Goal: Complete application form

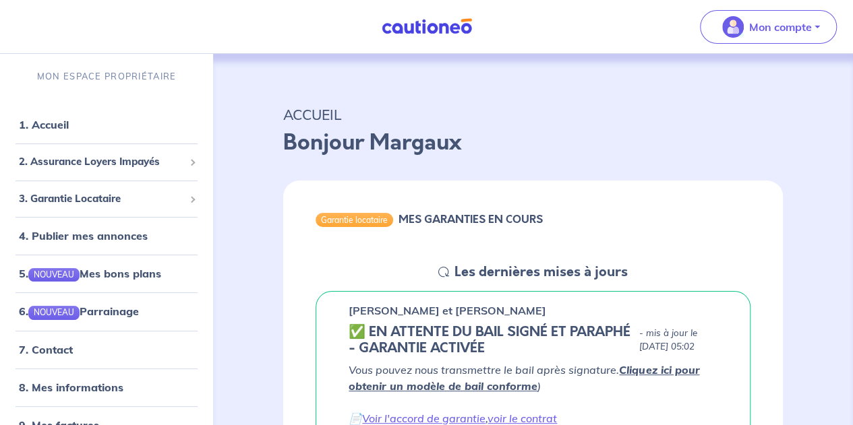
click at [475, 276] on h5 "Les dernières mises à jours" at bounding box center [540, 272] width 173 height 16
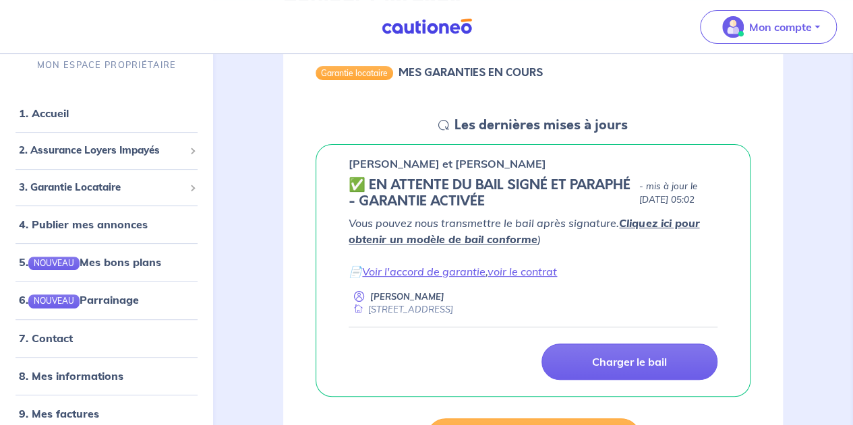
scroll to position [159, 0]
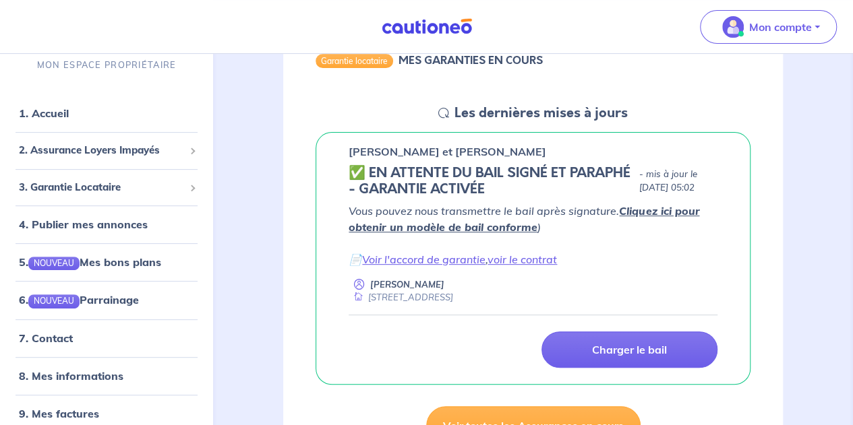
click at [520, 161] on div "[PERSON_NAME] et [PERSON_NAME] ✅️️️ EN ATTENTE DU BAIL SIGNÉ ET PARAPHÉ - GARAN…" at bounding box center [532, 258] width 435 height 253
click at [514, 148] on p "[PERSON_NAME] et [PERSON_NAME]" at bounding box center [448, 152] width 198 height 16
click at [154, 187] on span "3. Garantie Locataire" at bounding box center [101, 188] width 165 height 16
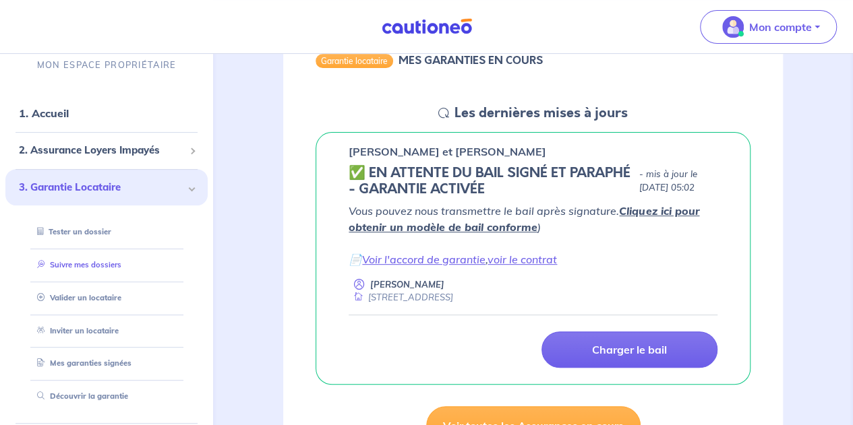
click at [109, 268] on link "Suivre mes dossiers" at bounding box center [77, 264] width 90 height 9
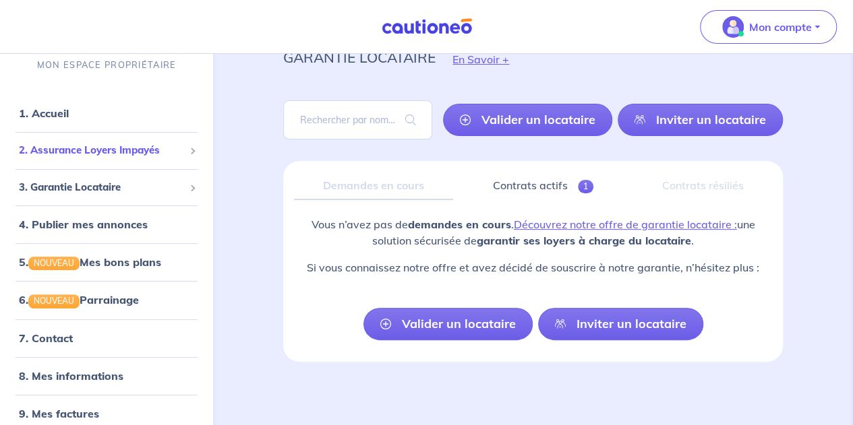
click at [156, 151] on span "2. Assurance Loyers Impayés" at bounding box center [101, 151] width 165 height 16
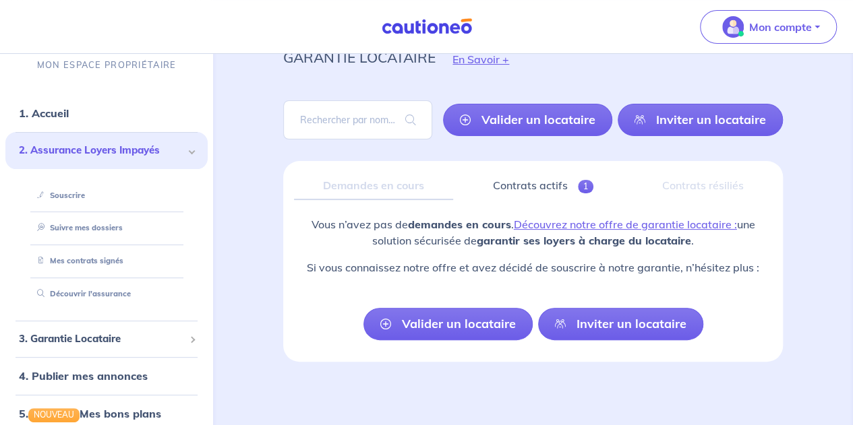
click at [224, 162] on div "garantie locataire En Savoir + Valider un locataire Inviter un locataire Fermer…" at bounding box center [532, 212] width 629 height 430
click at [419, 27] on img at bounding box center [426, 26] width 101 height 17
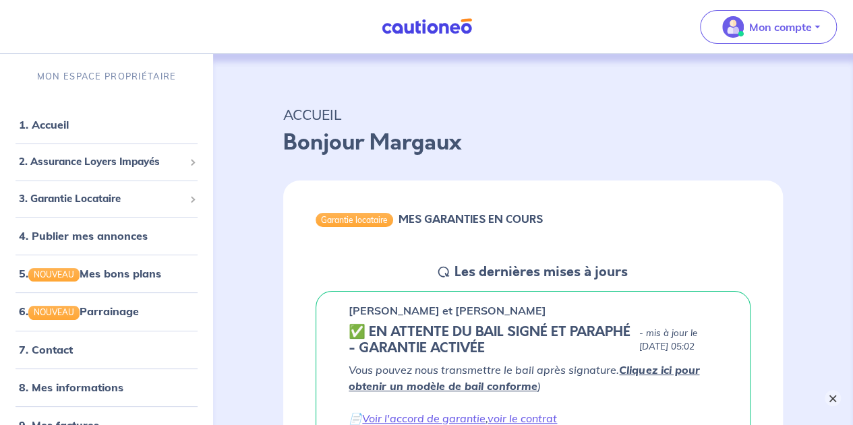
click at [829, 394] on button "×" at bounding box center [832, 398] width 16 height 16
click at [68, 131] on link "1. Accueil" at bounding box center [43, 124] width 49 height 13
click at [53, 124] on link "1. Accueil" at bounding box center [43, 124] width 49 height 13
click at [189, 167] on span at bounding box center [191, 162] width 5 height 16
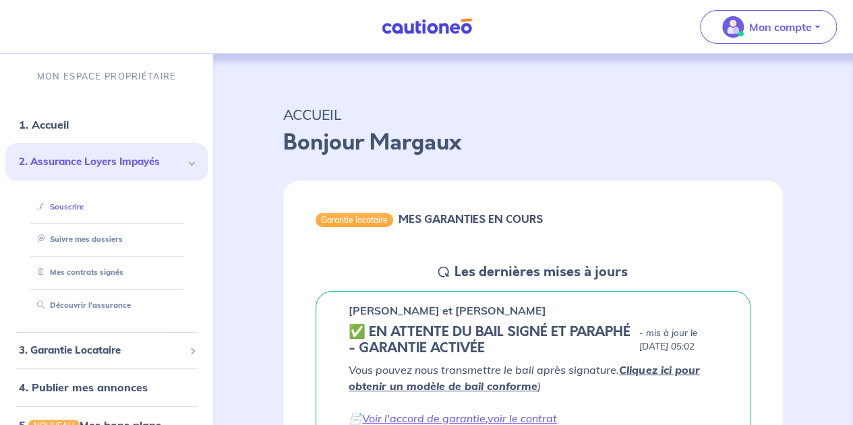
click at [84, 207] on link "Souscrire" at bounding box center [58, 206] width 52 height 9
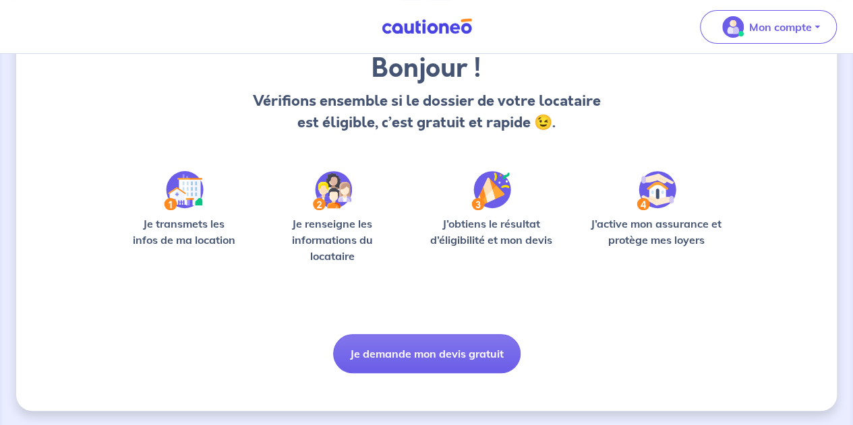
scroll to position [116, 0]
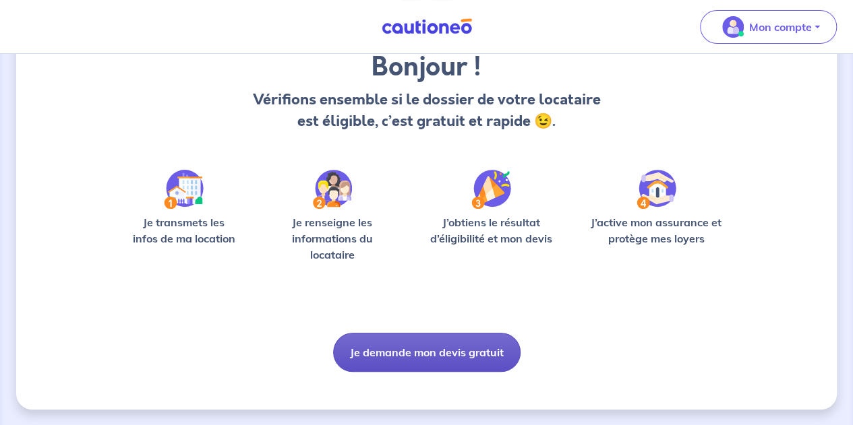
click at [430, 361] on button "Je demande mon devis gratuit" at bounding box center [426, 352] width 187 height 39
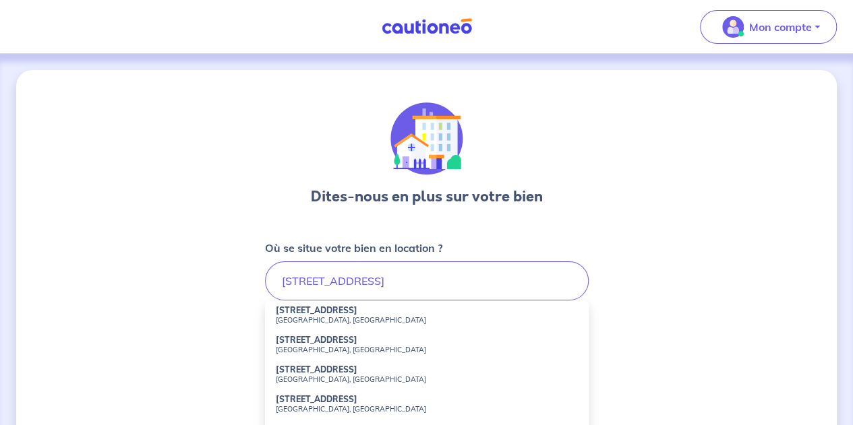
click at [357, 315] on strong "[STREET_ADDRESS]" at bounding box center [317, 310] width 82 height 10
type input "[STREET_ADDRESS]"
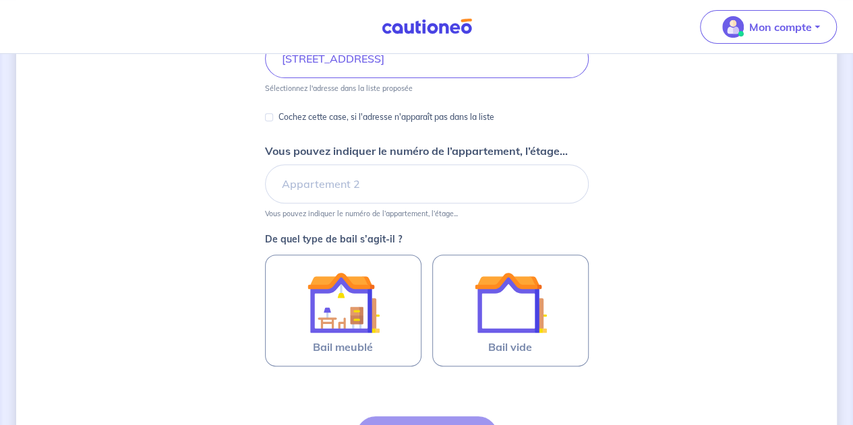
scroll to position [227, 0]
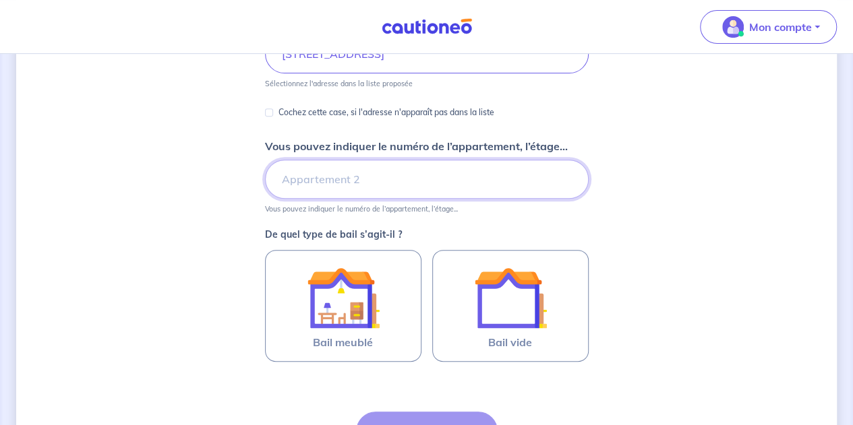
click at [418, 179] on input "Vous pouvez indiquer le numéro de l’appartement, l’étage..." at bounding box center [427, 179] width 324 height 39
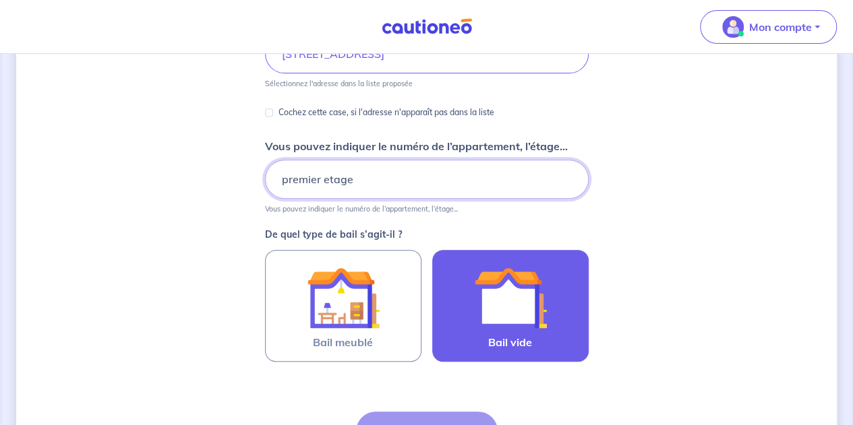
type input "premier etage"
click at [494, 308] on img at bounding box center [510, 298] width 73 height 73
click at [0, 0] on input "Bail vide" at bounding box center [0, 0] width 0 height 0
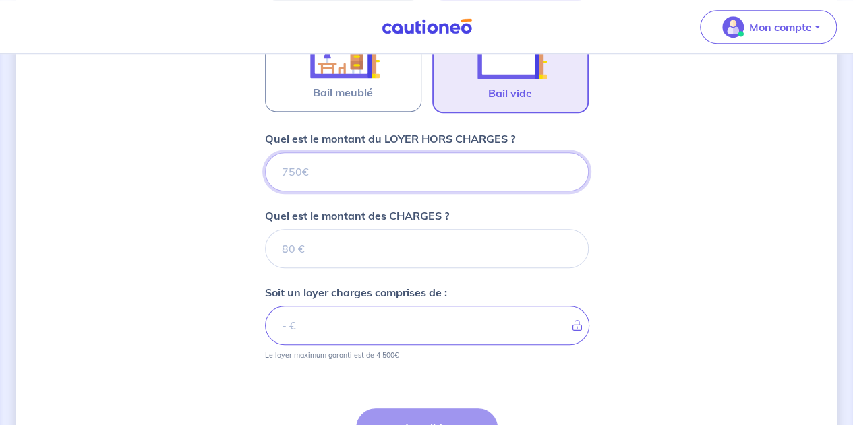
scroll to position [479, 0]
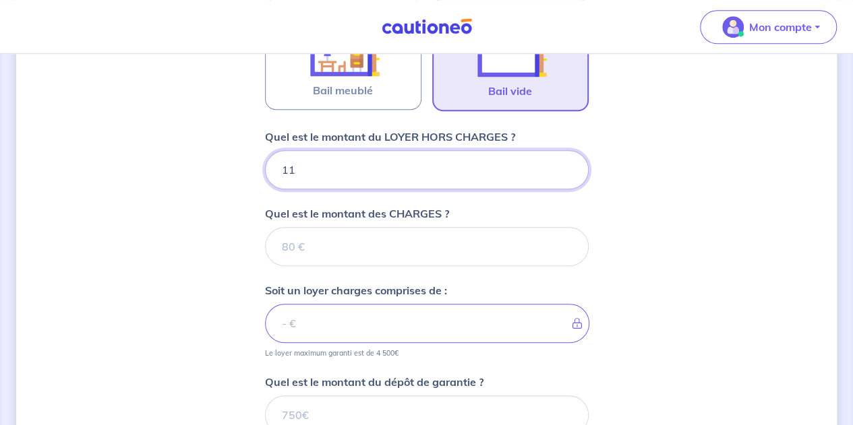
type input "110"
type input "1100"
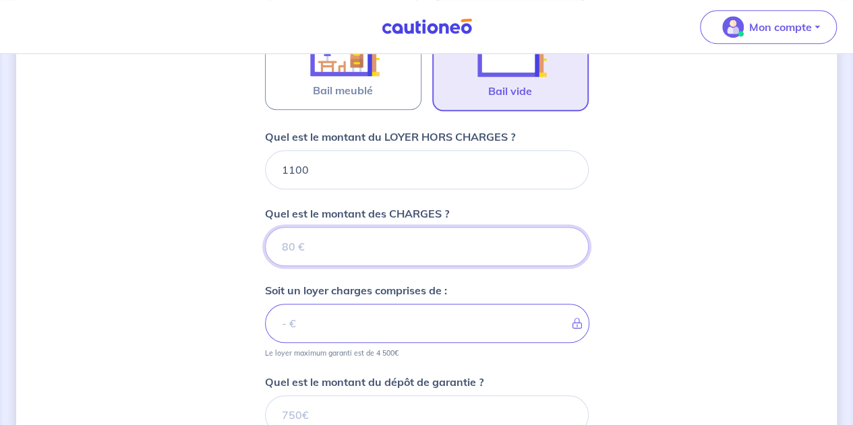
click at [502, 249] on input "Quel est le montant des CHARGES ?" at bounding box center [427, 246] width 324 height 39
type input "100"
type input "1200"
type input "100"
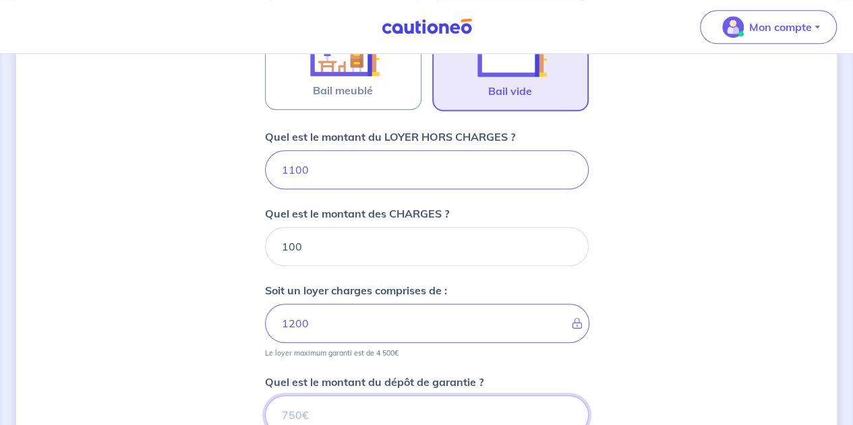
click at [528, 401] on input "Quel est le montant du dépôt de garantie ?" at bounding box center [427, 415] width 324 height 39
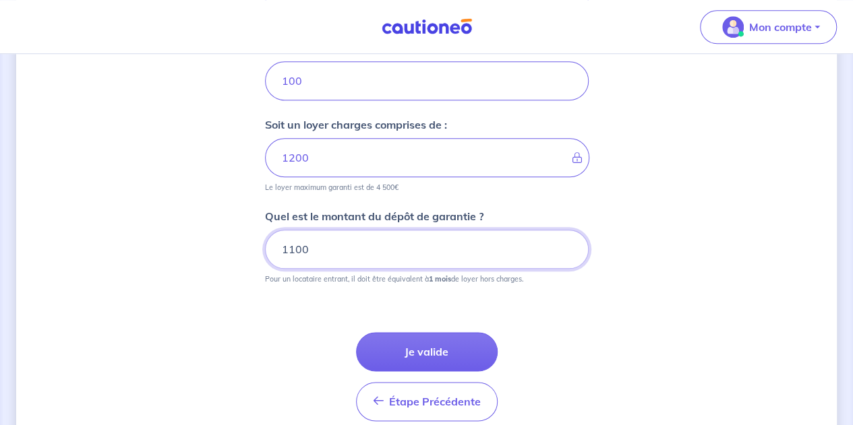
scroll to position [690, 0]
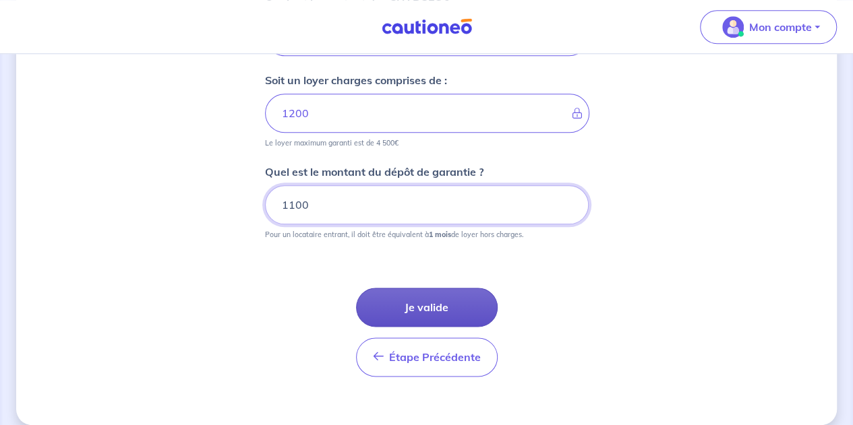
type input "1100"
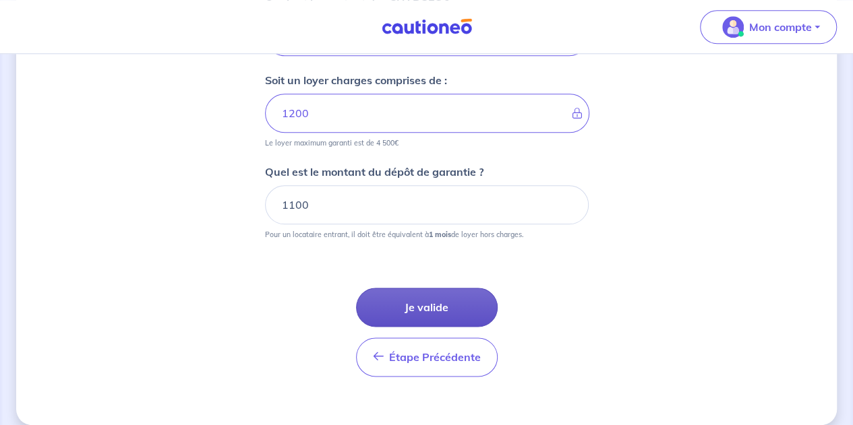
click at [457, 303] on button "Je valide" at bounding box center [427, 307] width 142 height 39
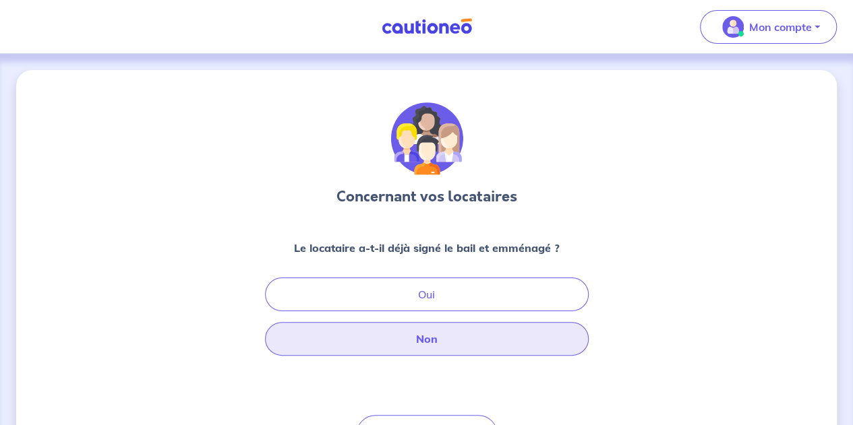
click at [522, 330] on button "Non" at bounding box center [427, 339] width 324 height 34
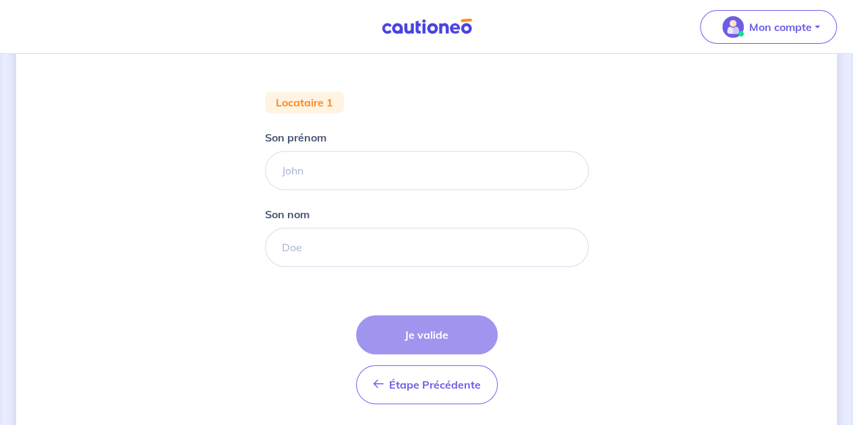
scroll to position [251, 0]
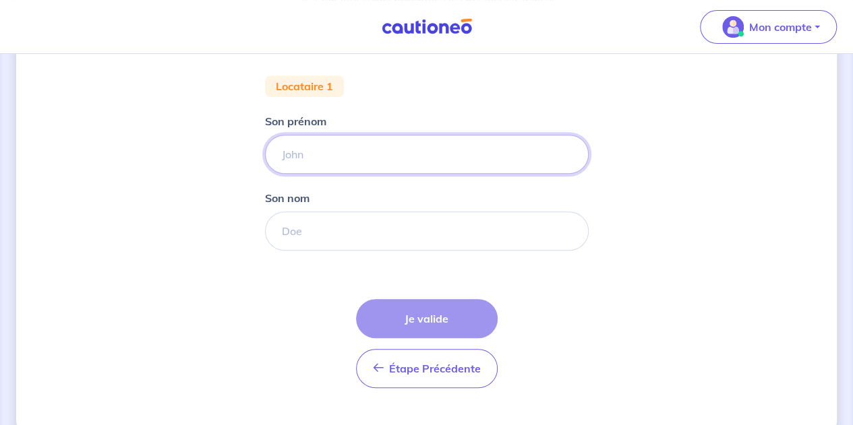
click at [499, 158] on input "Son prénom" at bounding box center [427, 154] width 324 height 39
type input "seph"
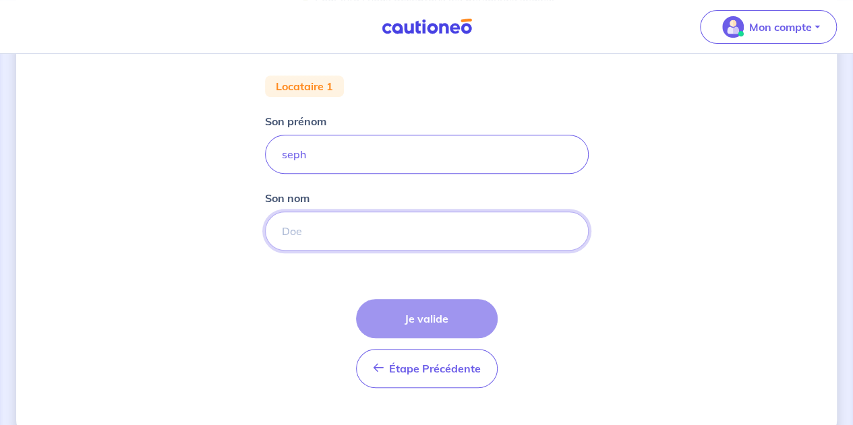
click at [475, 241] on input "Son nom" at bounding box center [427, 231] width 324 height 39
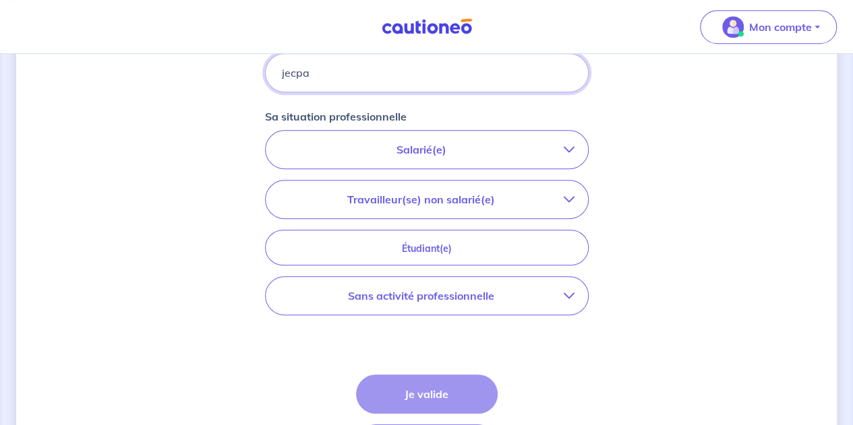
scroll to position [442, 0]
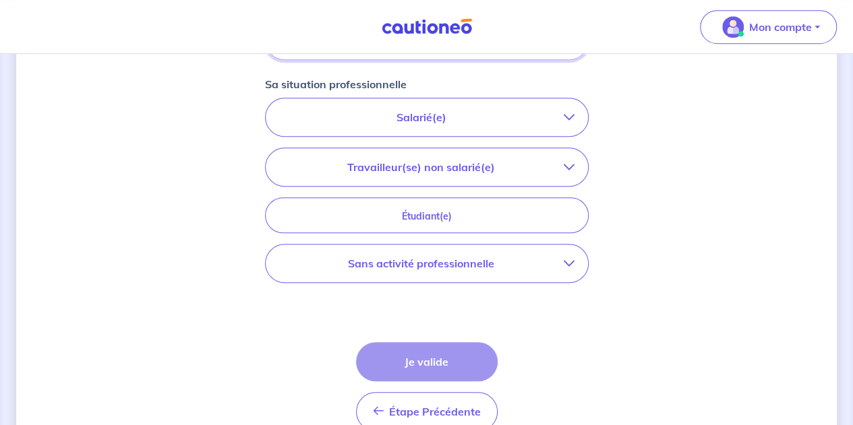
type input "jecpa"
click at [466, 175] on button "Travailleur(se) non salarié(e)" at bounding box center [427, 167] width 322 height 38
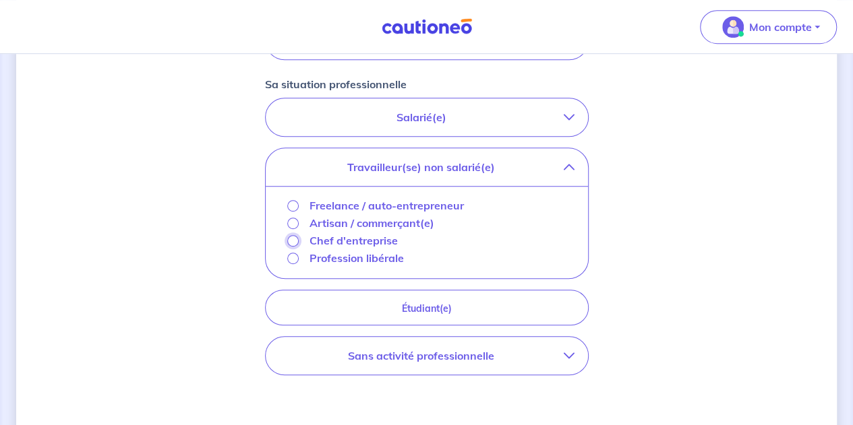
click at [295, 237] on input "Chef d'entreprise" at bounding box center [292, 240] width 11 height 11
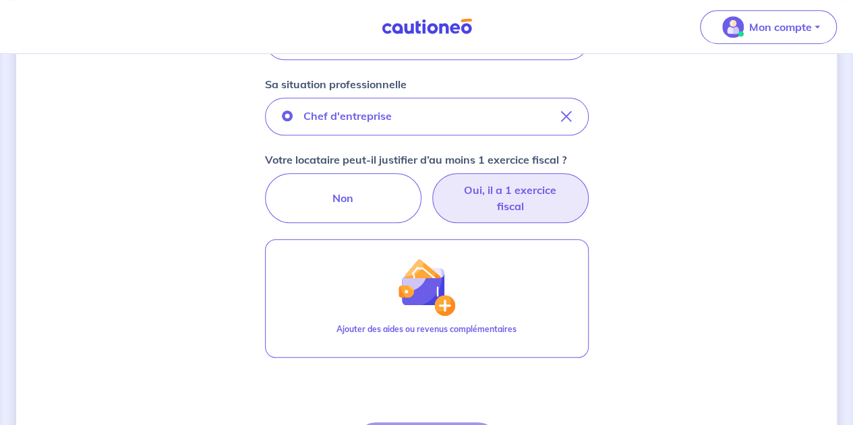
click at [522, 200] on label "Oui, il a 1 exercice fiscal" at bounding box center [510, 198] width 156 height 50
click at [431, 182] on input "Oui, il a 1 exercice fiscal" at bounding box center [426, 177] width 9 height 9
radio input "true"
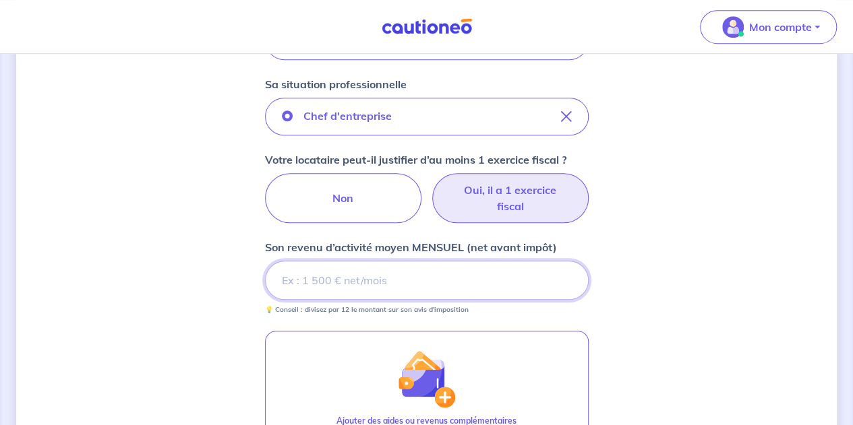
click at [365, 276] on input "Son revenu d’activité moyen MENSUEL (net avant impôt)" at bounding box center [427, 280] width 324 height 39
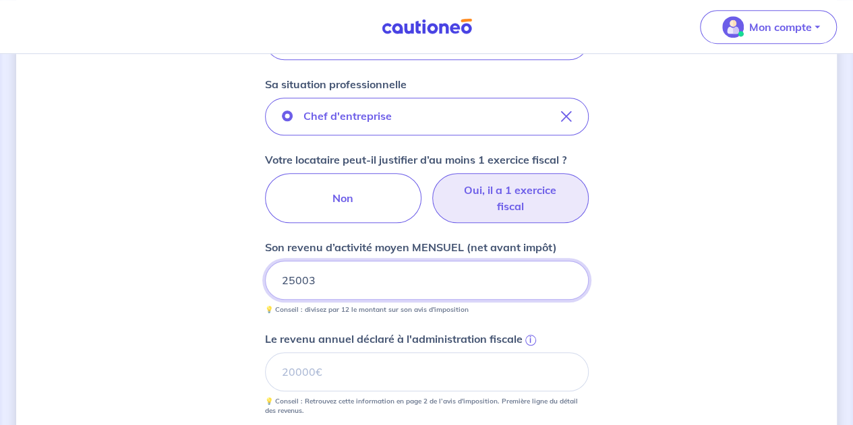
click at [334, 286] on input "25003" at bounding box center [427, 280] width 324 height 39
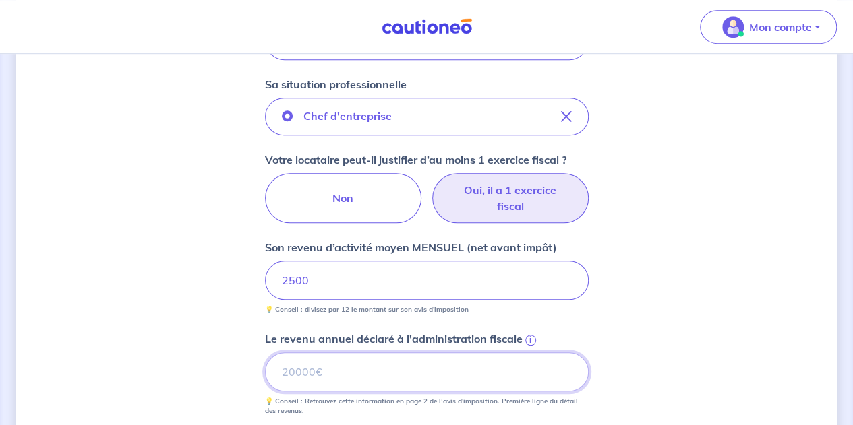
click at [330, 373] on input "Le revenu annuel déclaré à l'administration fiscale i" at bounding box center [427, 372] width 324 height 39
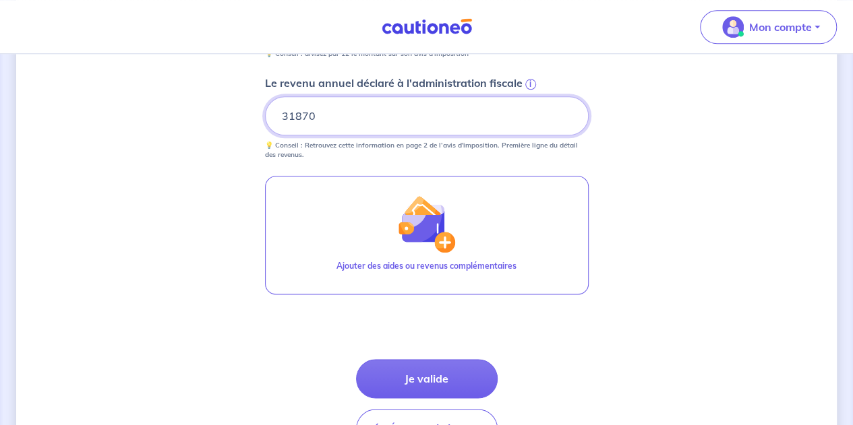
scroll to position [703, 0]
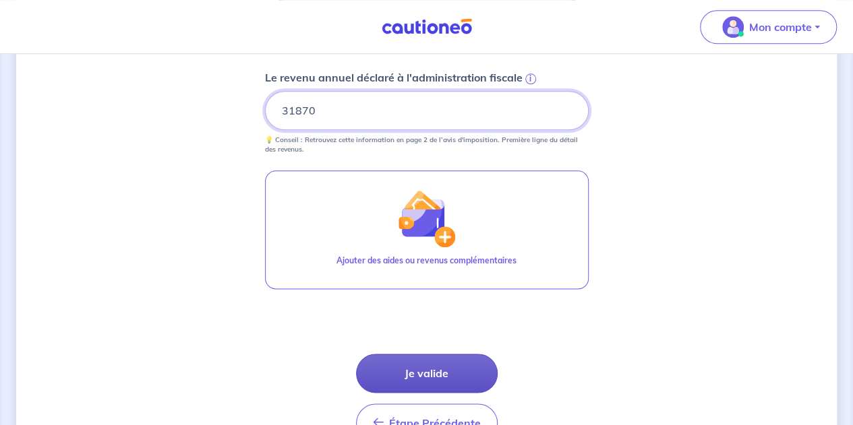
type input "31870"
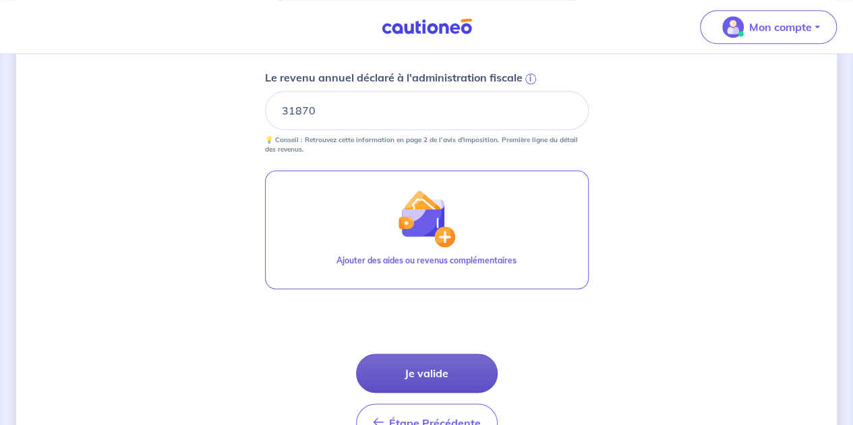
click at [431, 365] on button "Je valide" at bounding box center [427, 373] width 142 height 39
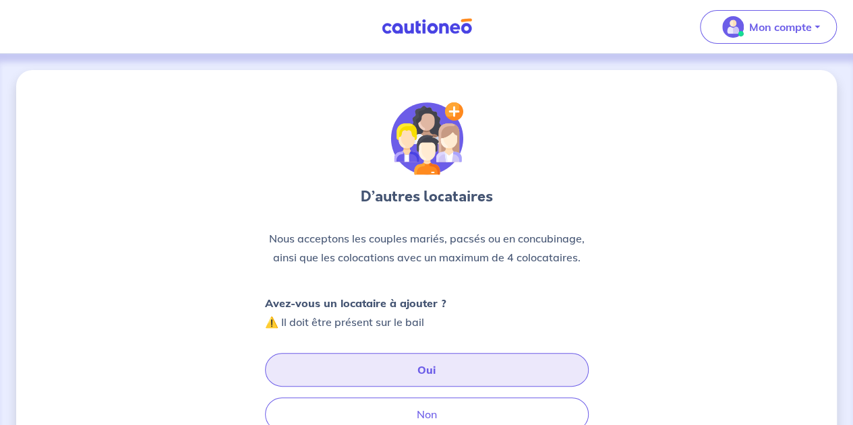
click at [471, 359] on button "Oui" at bounding box center [427, 370] width 324 height 34
click at [376, 369] on button "Oui" at bounding box center [427, 370] width 324 height 34
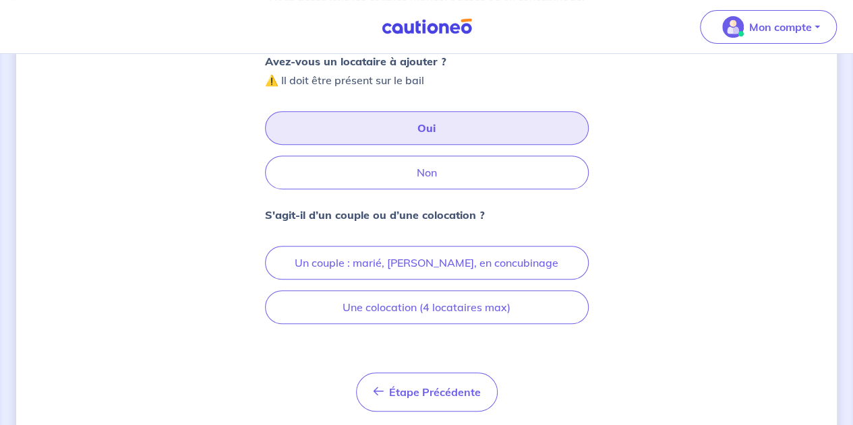
scroll to position [280, 0]
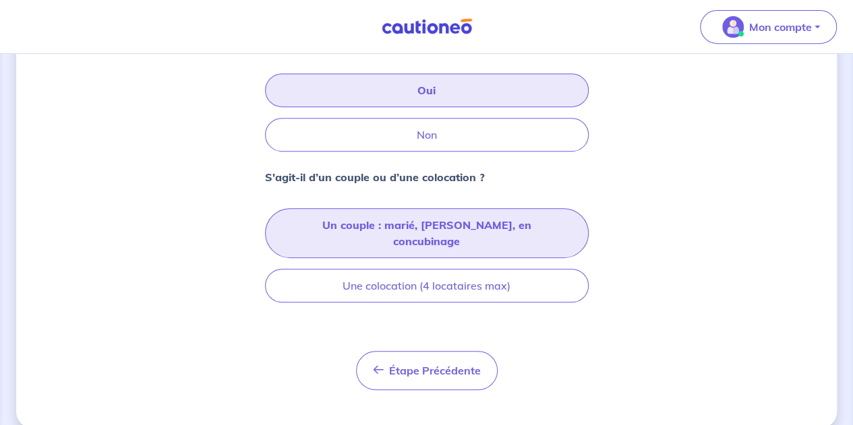
click at [535, 222] on button "Un couple : marié, [PERSON_NAME], en concubinage" at bounding box center [427, 233] width 324 height 50
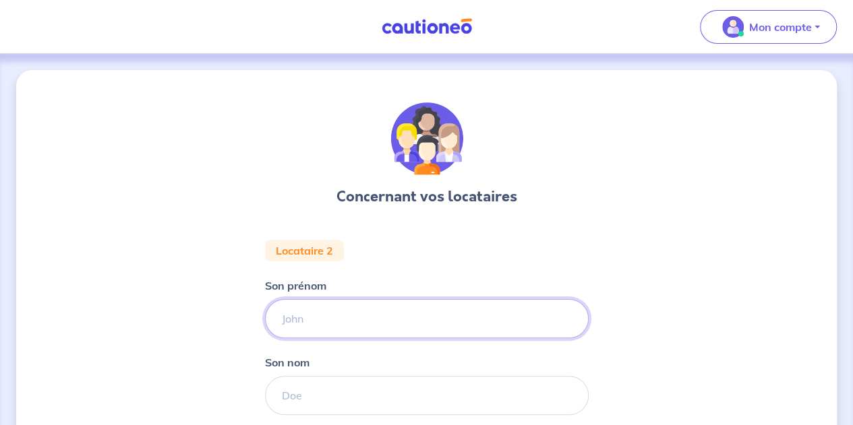
click at [339, 316] on input "Son prénom" at bounding box center [427, 318] width 324 height 39
type input "sephbis"
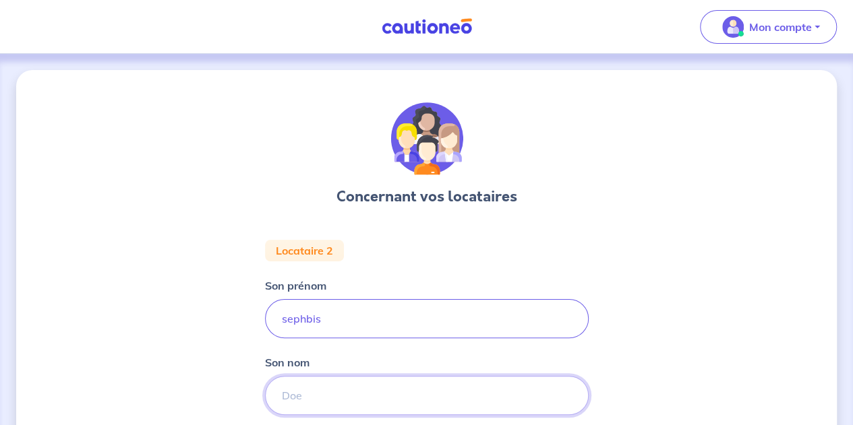
click at [338, 401] on input "Son nom" at bounding box center [427, 395] width 324 height 39
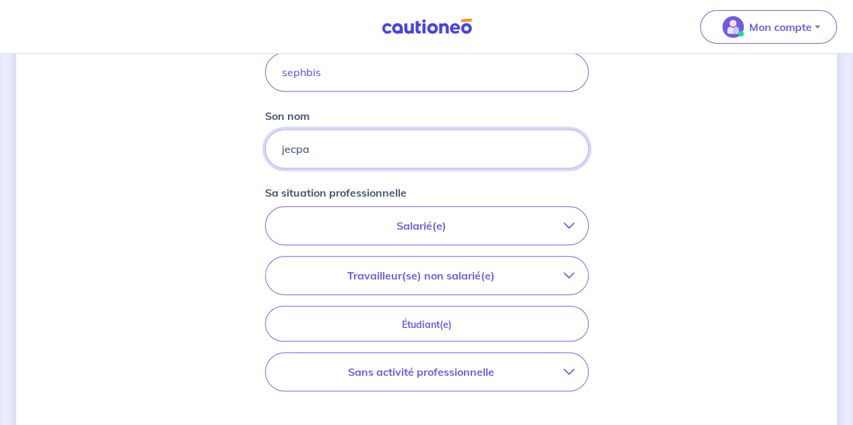
scroll to position [266, 0]
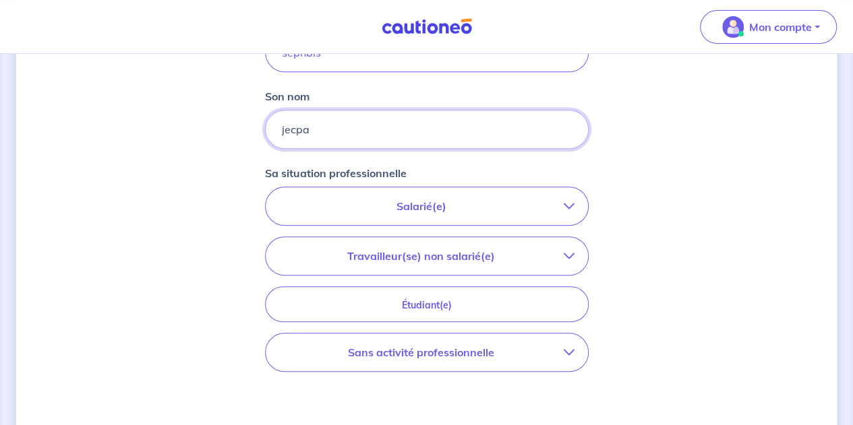
type input "jecpa"
click at [477, 350] on p "Sans activité professionnelle" at bounding box center [421, 352] width 284 height 16
click at [367, 409] on p "Sans activité professionnelle" at bounding box center [382, 408] width 146 height 16
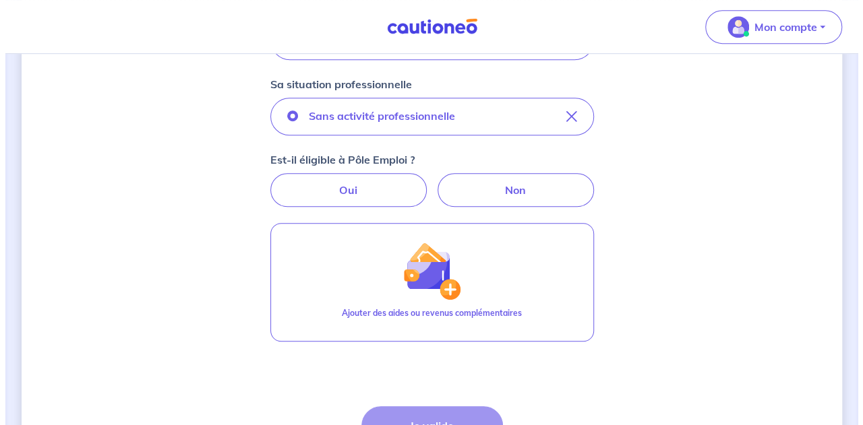
scroll to position [399, 0]
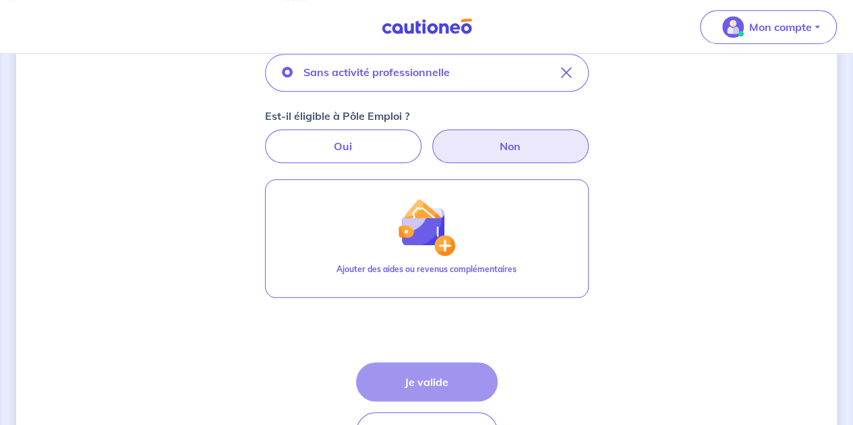
click at [527, 149] on label "Non" at bounding box center [510, 146] width 156 height 34
click at [431, 138] on input "Non" at bounding box center [426, 133] width 9 height 9
radio input "true"
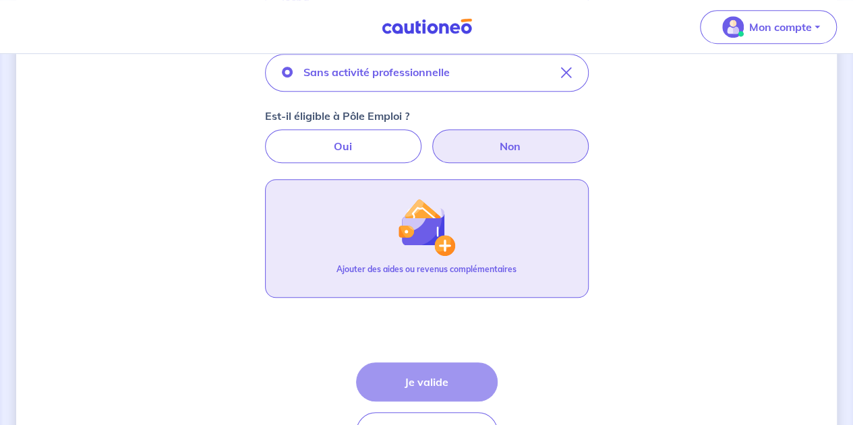
click at [420, 258] on button "Ajouter des aides ou revenus complémentaires" at bounding box center [427, 238] width 324 height 119
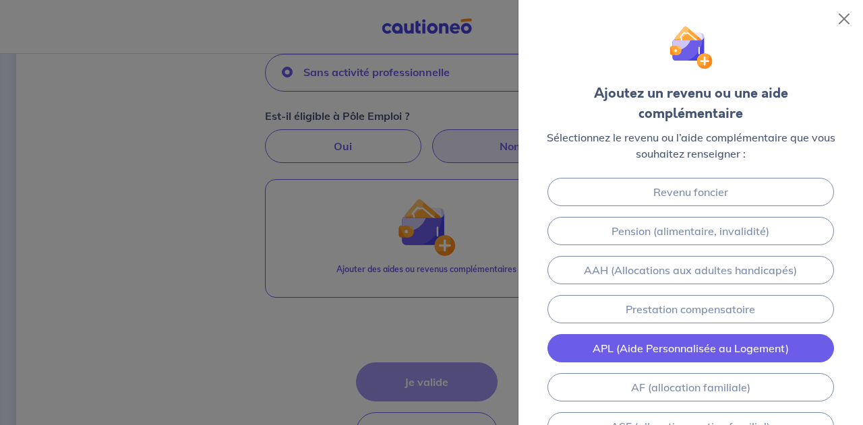
click at [769, 334] on link "APL (Aide Personnalisée au Logement)" at bounding box center [690, 348] width 287 height 28
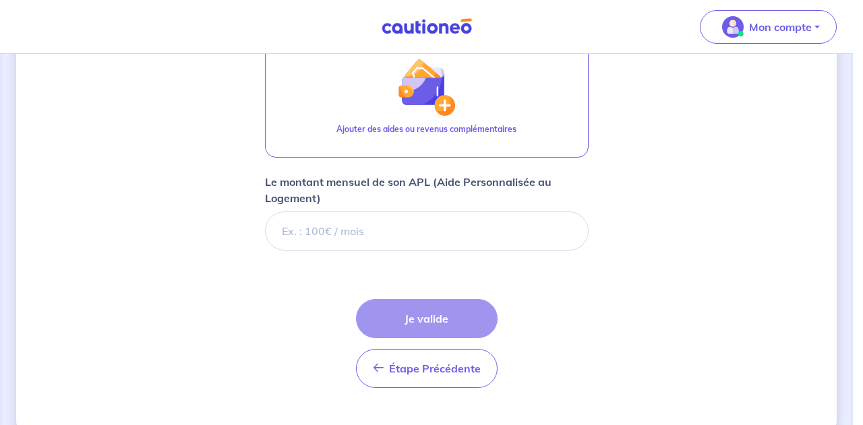
scroll to position [564, 0]
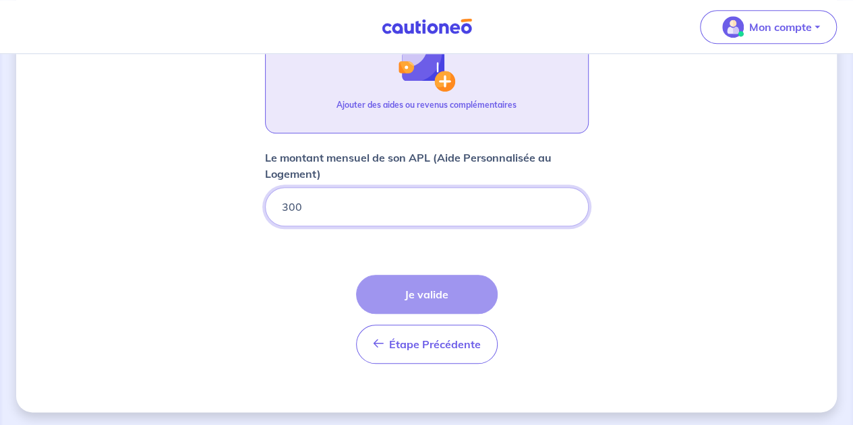
type input "300"
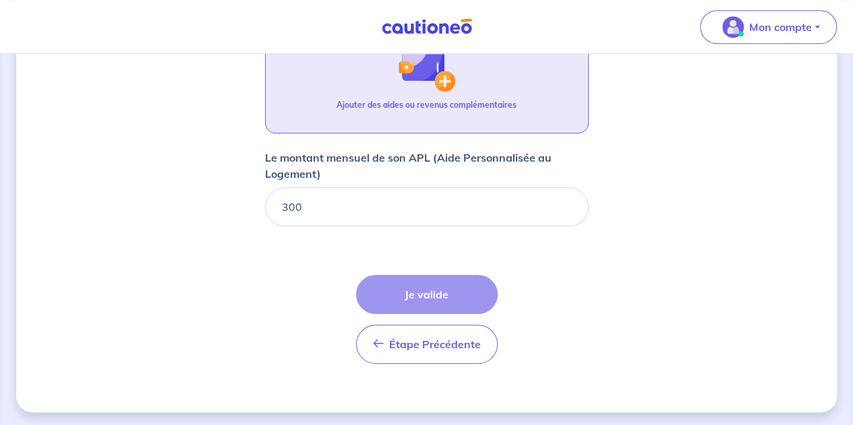
click at [451, 87] on img "button" at bounding box center [426, 63] width 58 height 58
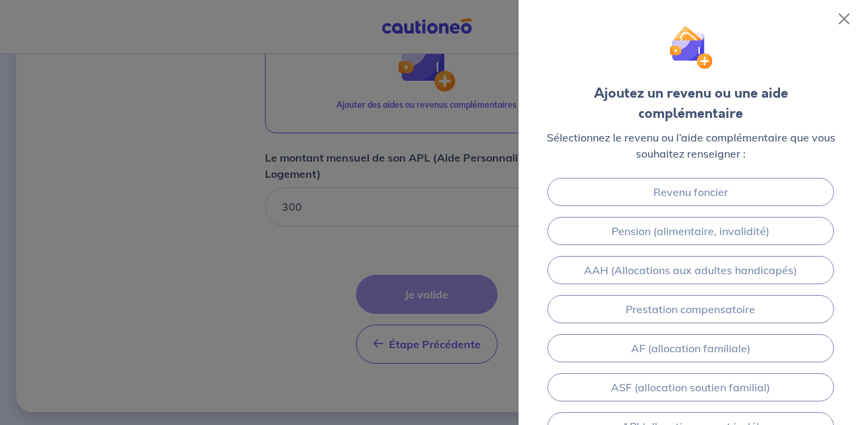
click at [397, 196] on div at bounding box center [431, 212] width 863 height 425
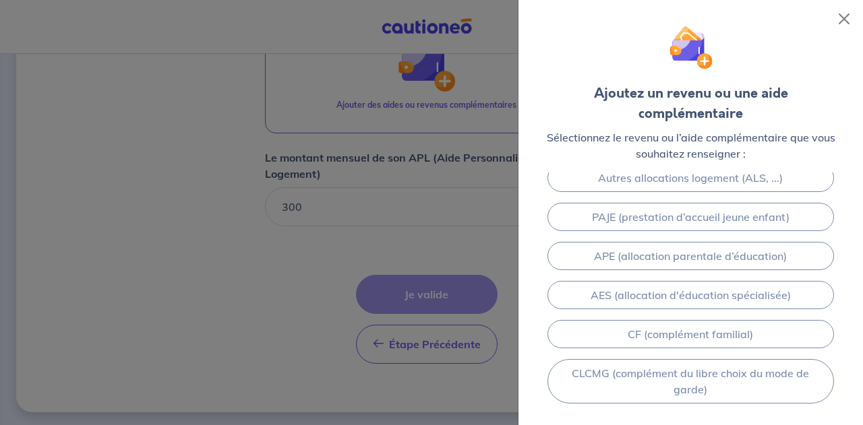
scroll to position [290, 0]
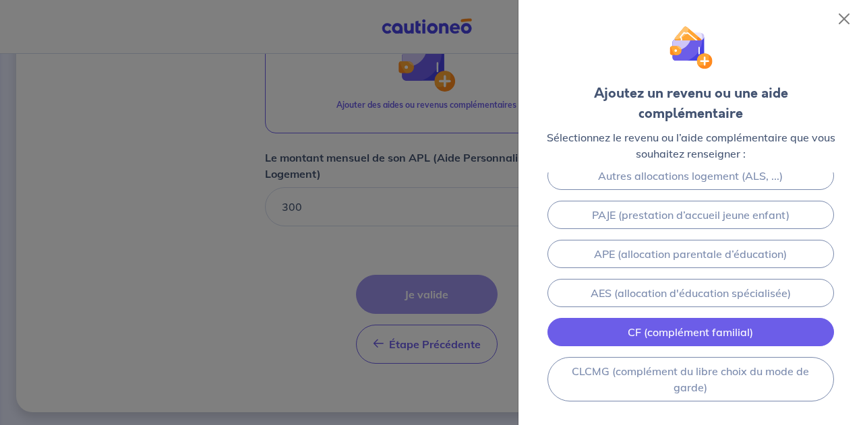
click at [709, 318] on link "CF (complément familial)" at bounding box center [690, 332] width 287 height 28
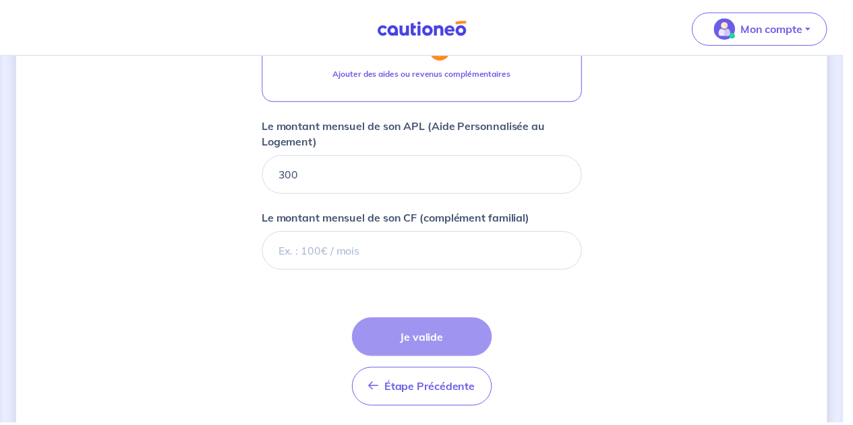
scroll to position [640, 0]
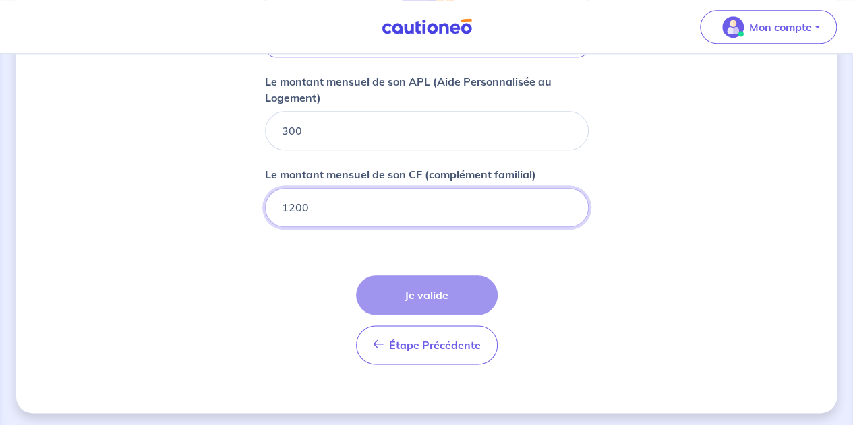
type input "1200"
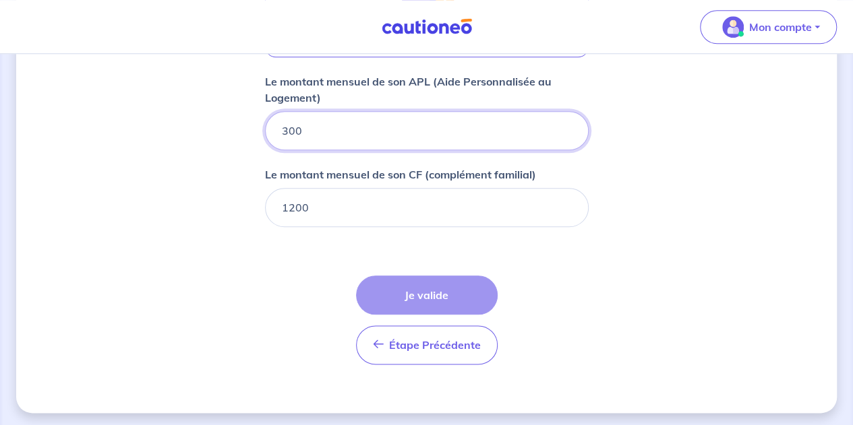
click at [455, 137] on input "300" at bounding box center [427, 130] width 324 height 39
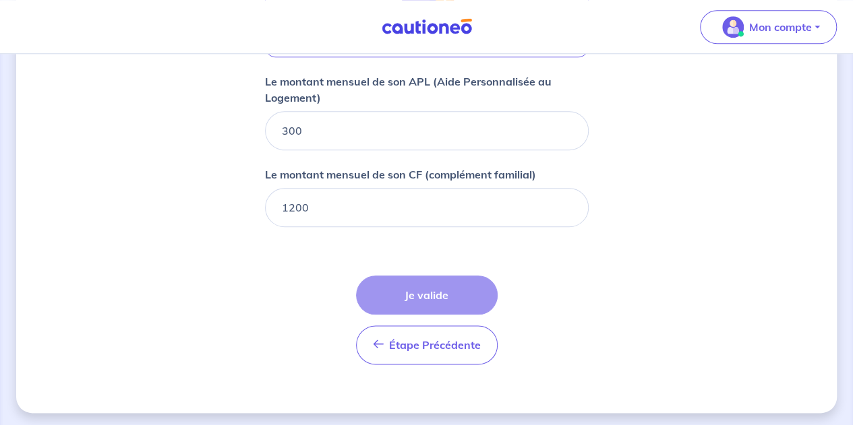
click at [455, 296] on div "Étape Précédente Précédent Je valide Je valide" at bounding box center [427, 320] width 142 height 89
click at [460, 301] on div "Étape Précédente Précédent Je valide Je valide" at bounding box center [427, 320] width 142 height 89
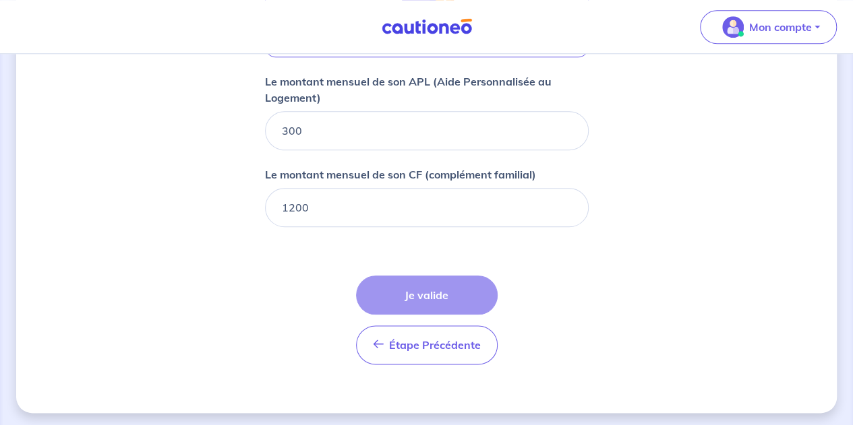
click at [460, 301] on div "Étape Précédente Précédent Je valide Je valide" at bounding box center [427, 320] width 142 height 89
click at [429, 278] on div "Étape Précédente Précédent Je valide Je valide" at bounding box center [427, 320] width 142 height 89
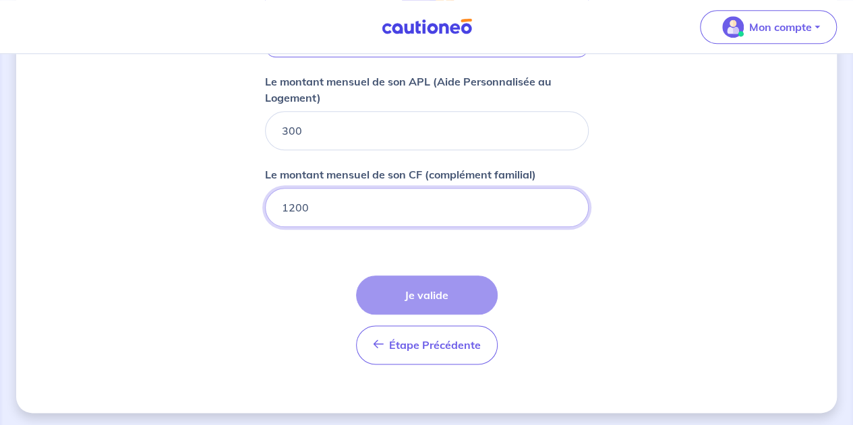
click at [384, 210] on input "1200" at bounding box center [427, 207] width 324 height 39
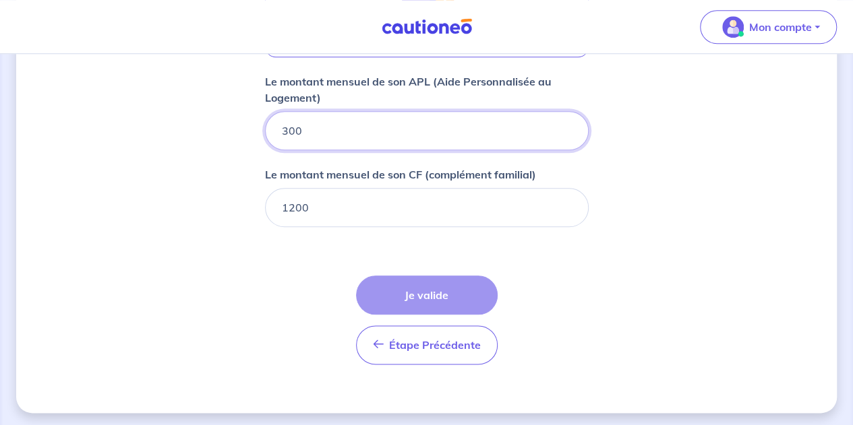
click at [368, 135] on input "300" at bounding box center [427, 130] width 324 height 39
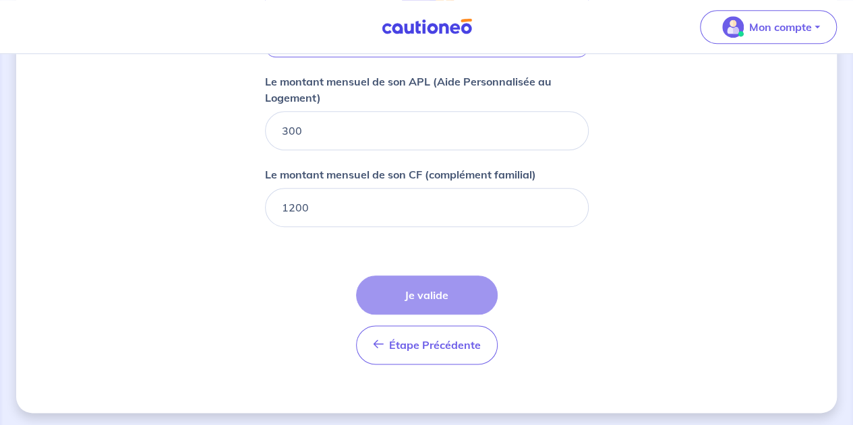
click at [427, 302] on div "Étape Précédente Précédent Je valide Je valide" at bounding box center [427, 320] width 142 height 89
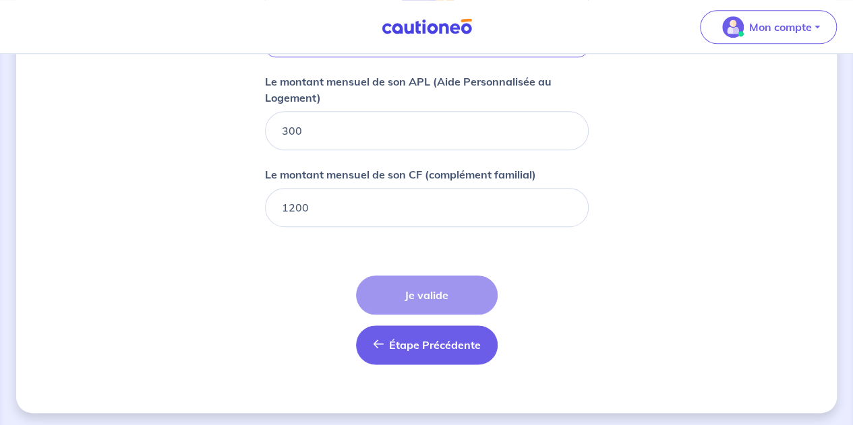
click at [412, 346] on span "Étape Précédente" at bounding box center [435, 344] width 92 height 13
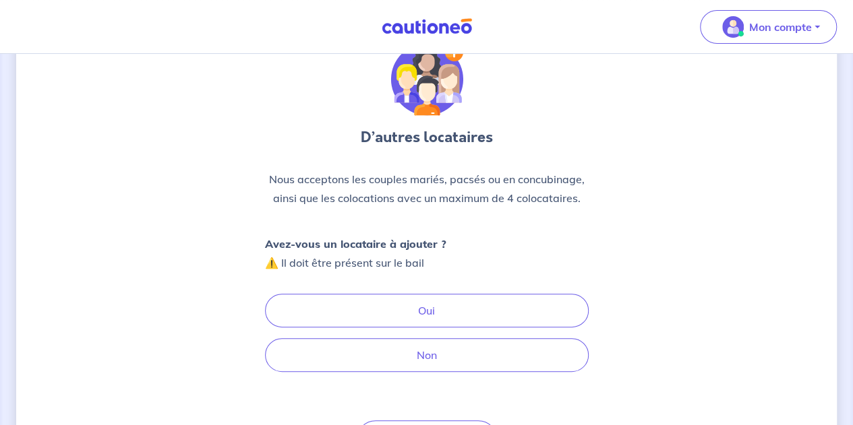
scroll to position [146, 0]
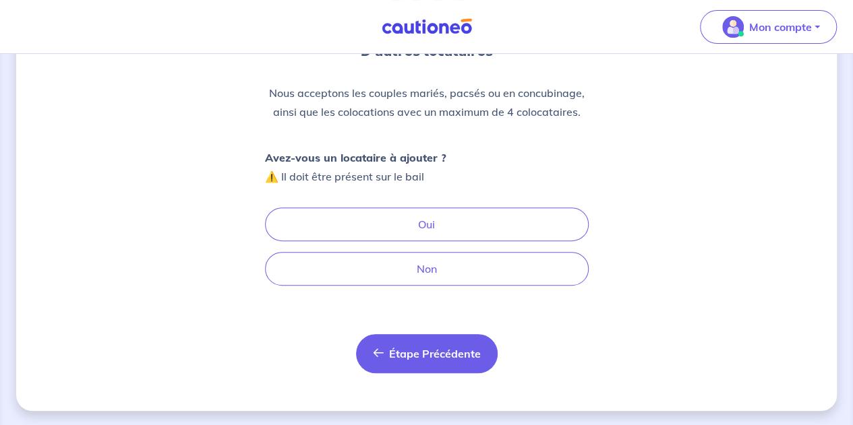
click at [476, 357] on span "Étape Précédente" at bounding box center [435, 353] width 92 height 13
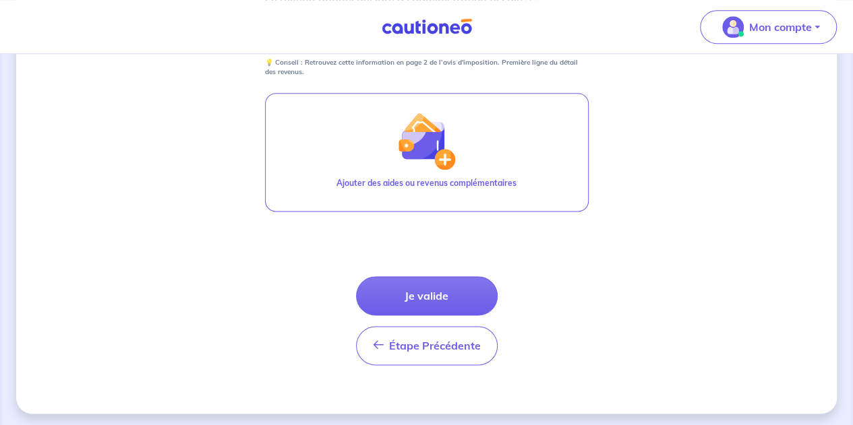
scroll to position [781, 0]
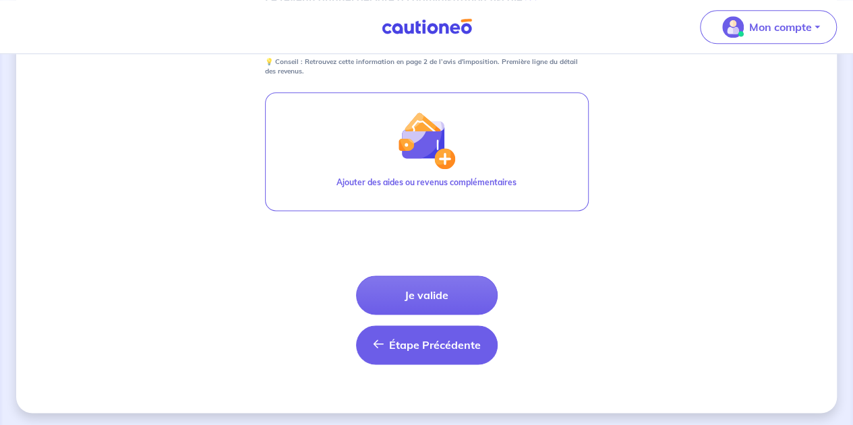
click at [450, 347] on span "Étape Précédente" at bounding box center [435, 344] width 92 height 13
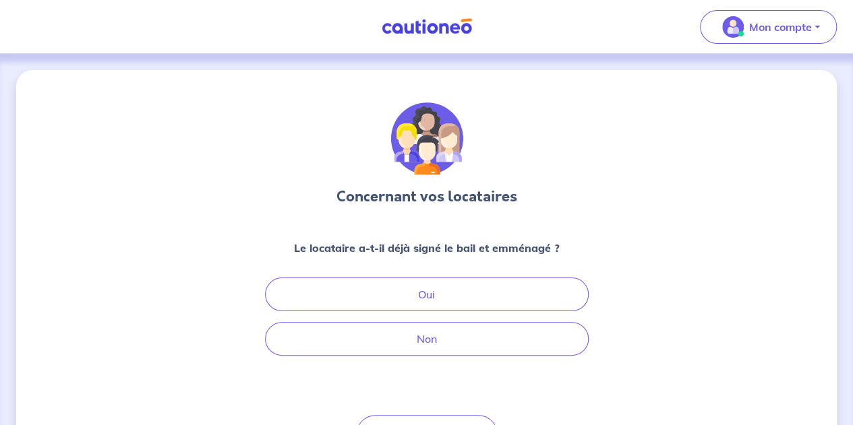
scroll to position [81, 0]
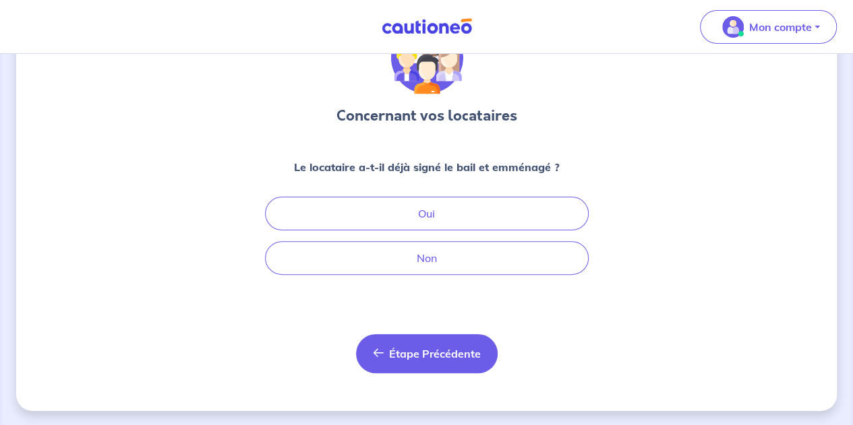
click at [398, 352] on span "Étape Précédente" at bounding box center [435, 353] width 92 height 13
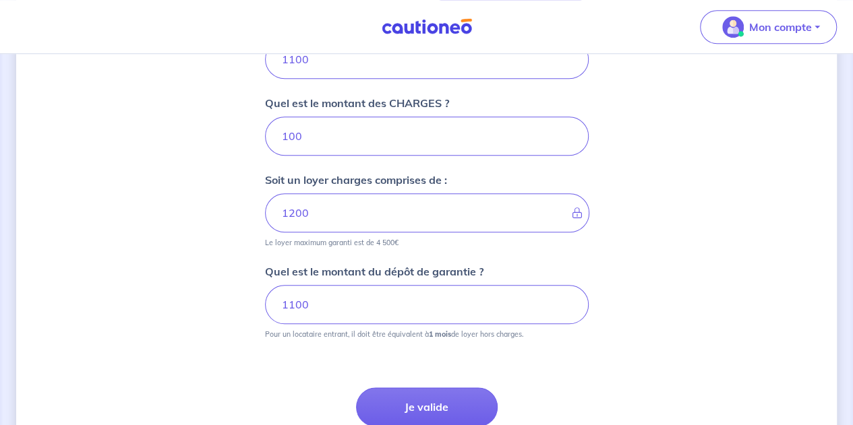
scroll to position [702, 0]
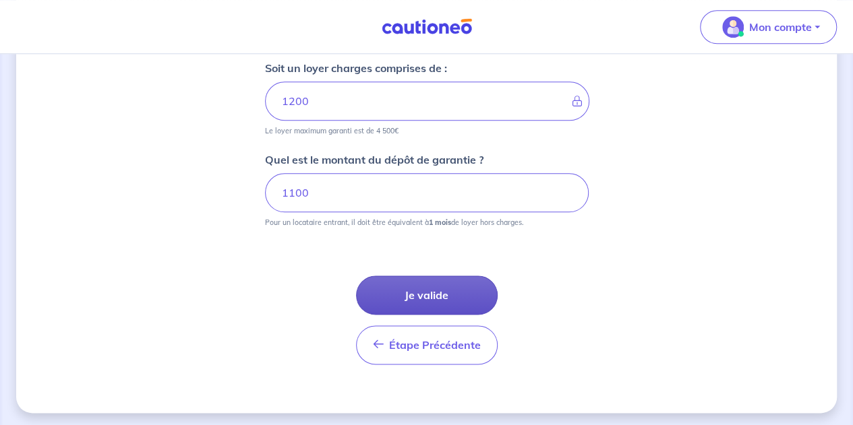
click at [441, 289] on button "Je valide" at bounding box center [427, 295] width 142 height 39
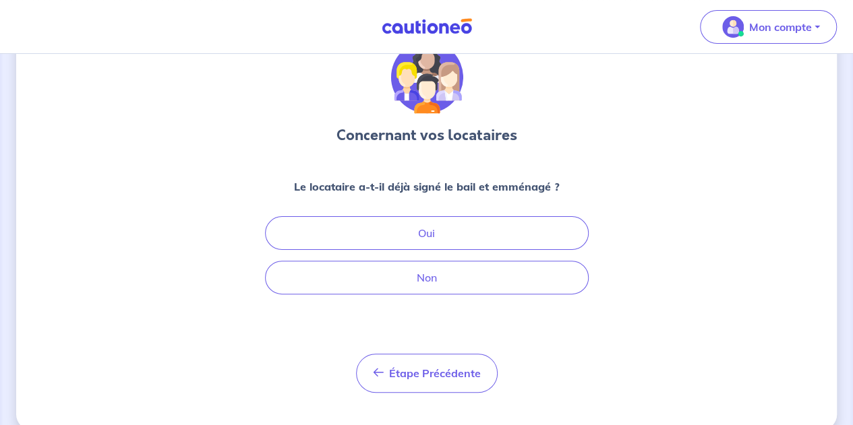
scroll to position [81, 0]
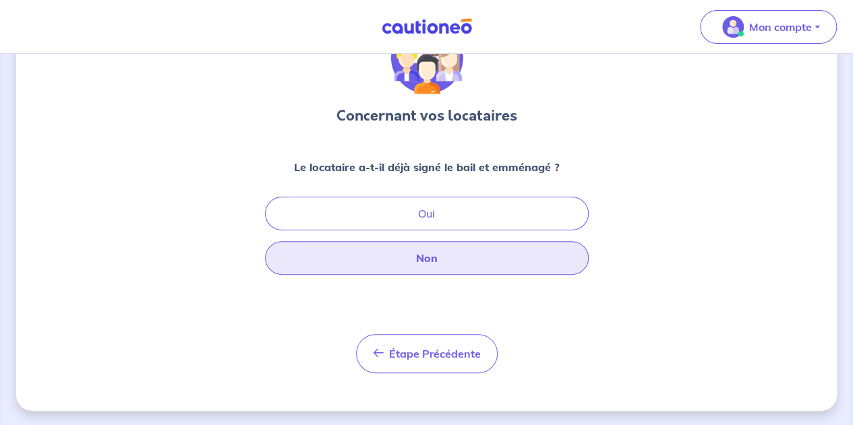
click at [419, 260] on button "Non" at bounding box center [427, 258] width 324 height 34
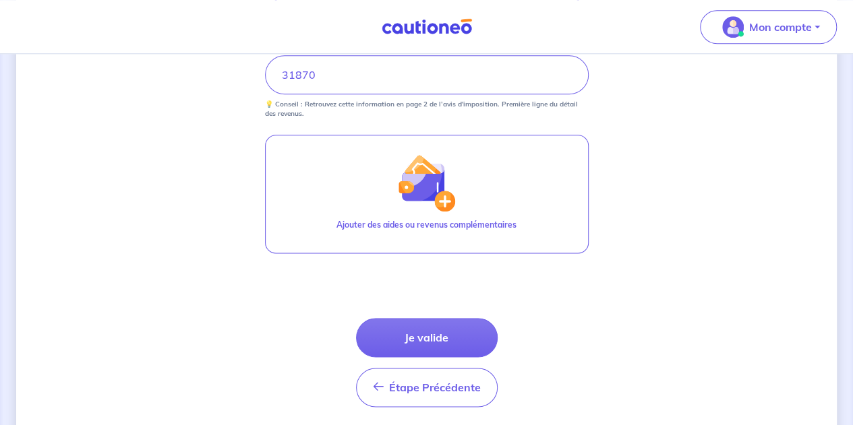
scroll to position [781, 0]
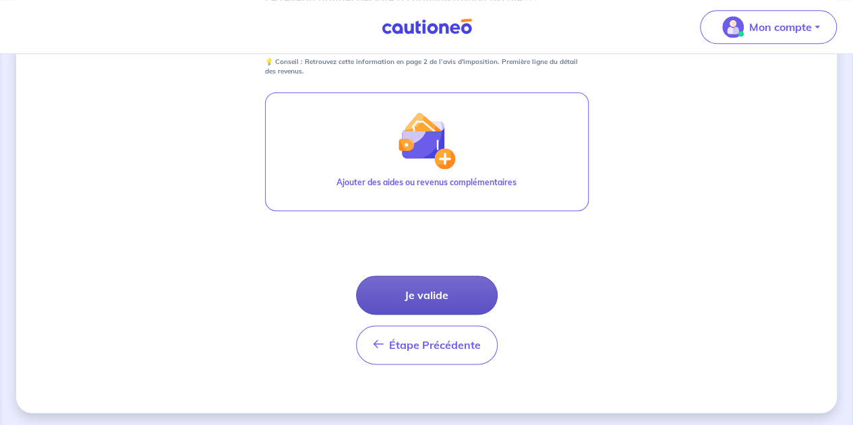
click at [380, 291] on button "Je valide" at bounding box center [427, 295] width 142 height 39
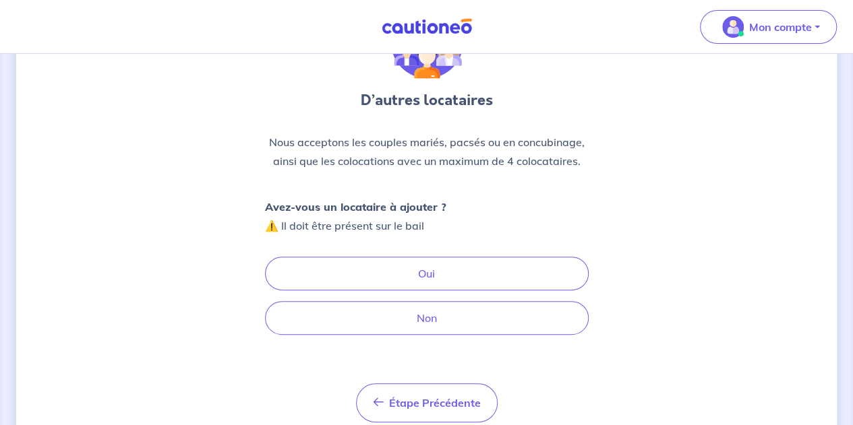
scroll to position [146, 0]
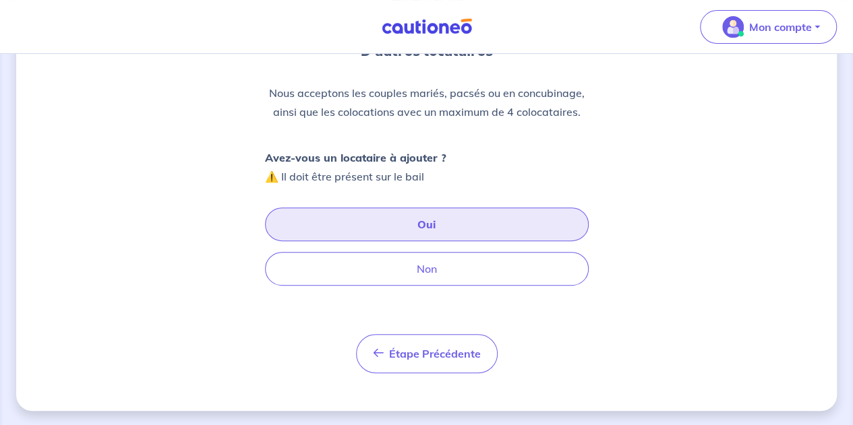
click at [385, 224] on button "Oui" at bounding box center [427, 225] width 324 height 34
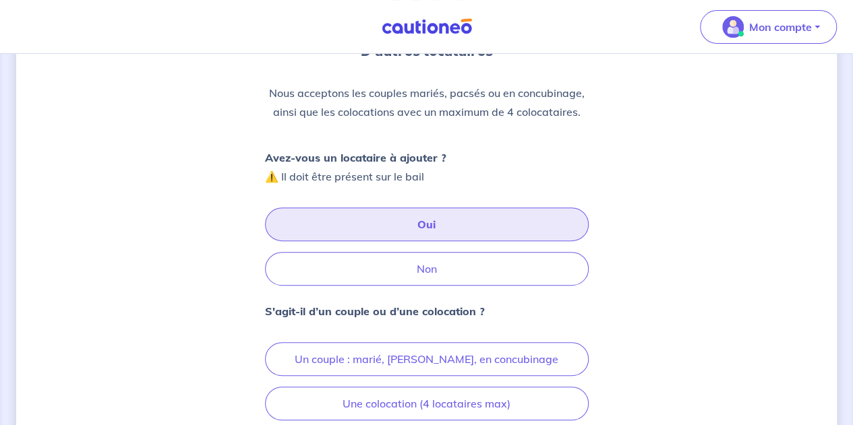
scroll to position [280, 0]
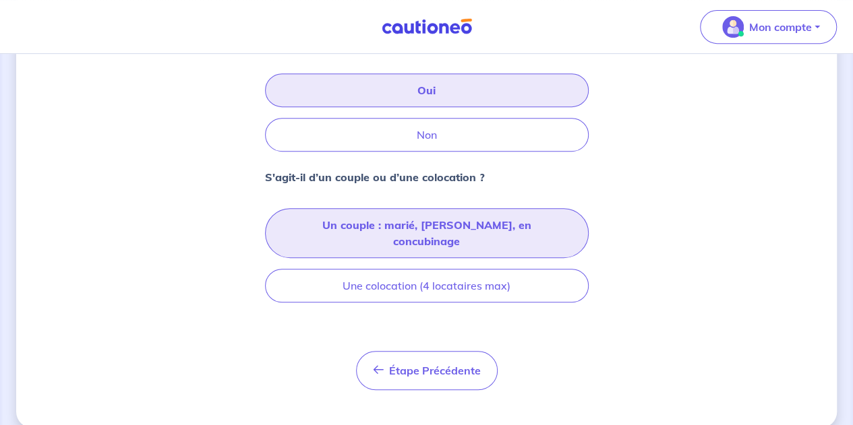
click at [435, 221] on button "Un couple : marié, [PERSON_NAME], en concubinage" at bounding box center [427, 233] width 324 height 50
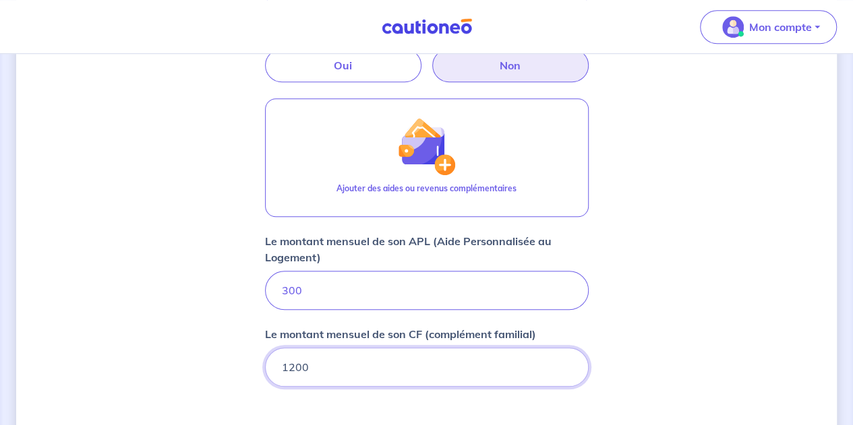
scroll to position [632, 0]
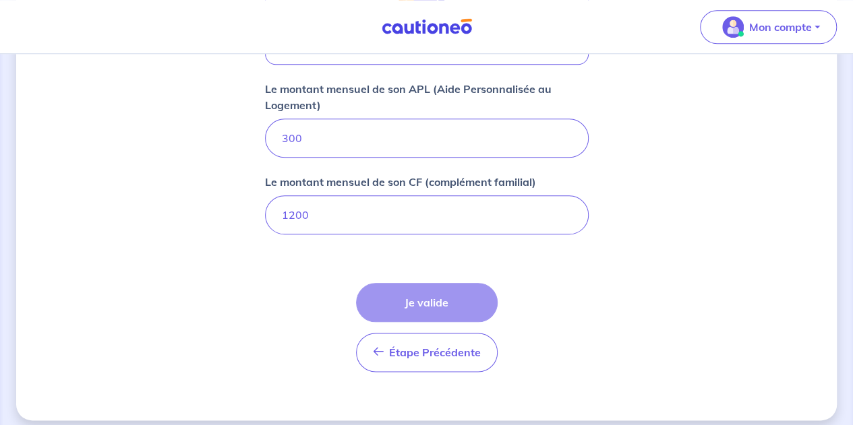
click at [431, 295] on div "Étape Précédente Précédent Je valide Je valide" at bounding box center [427, 327] width 142 height 89
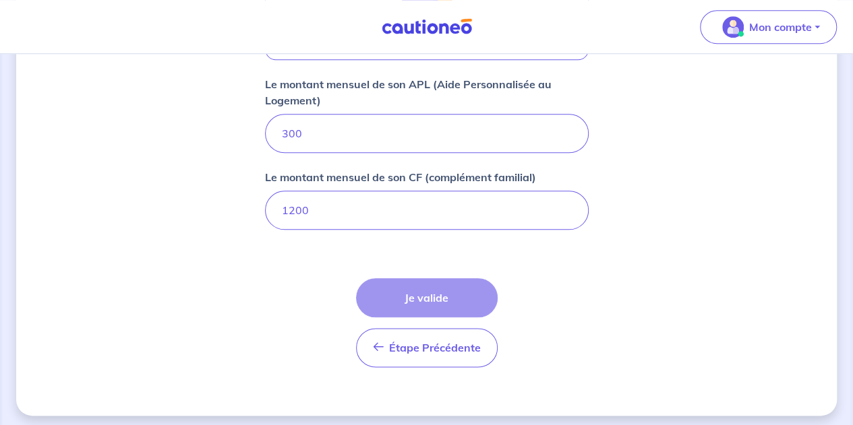
scroll to position [640, 0]
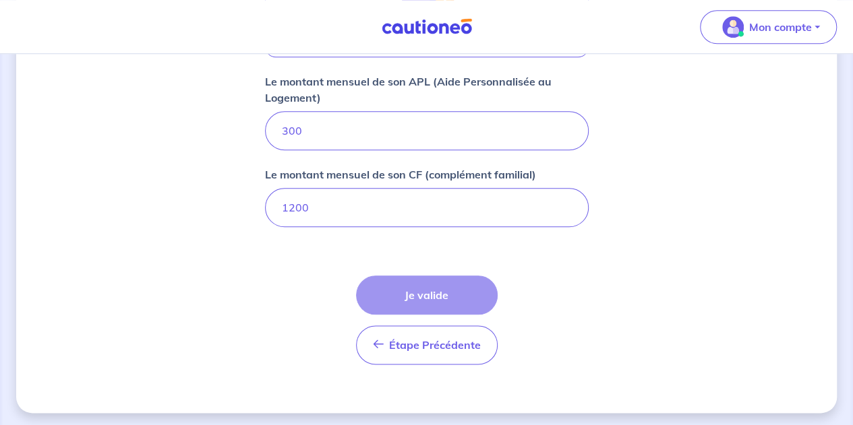
click at [421, 301] on div "Étape Précédente Précédent Je valide Je valide" at bounding box center [427, 320] width 142 height 89
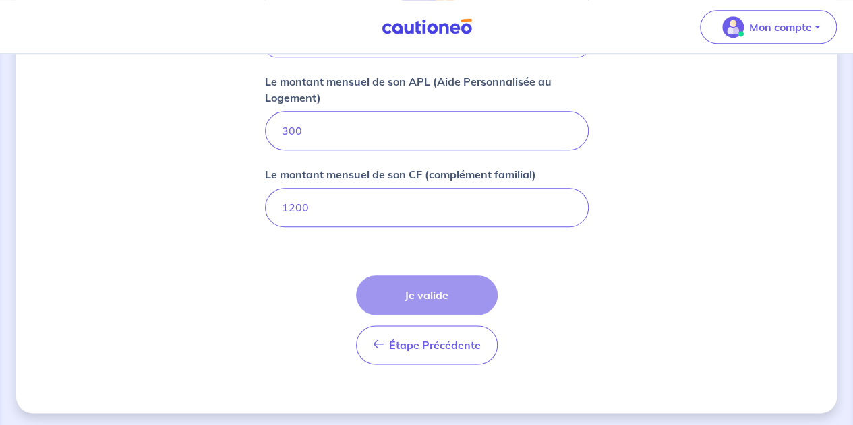
click at [421, 301] on div "Étape Précédente Précédent Je valide Je valide" at bounding box center [427, 320] width 142 height 89
click at [433, 279] on div "Étape Précédente Précédent Je valide Je valide" at bounding box center [427, 320] width 142 height 89
